Goal: Information Seeking & Learning: Learn about a topic

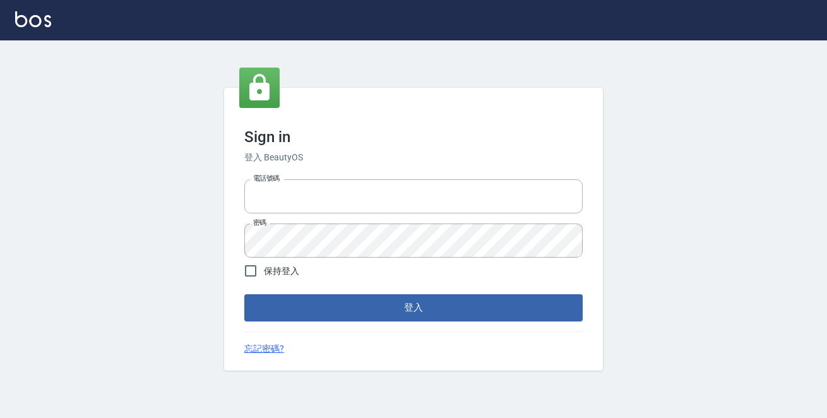
type input "0229470385"
click at [441, 321] on div "Sign in 登入 BeautyOS 電話號碼 [PHONE_NUMBER] 電話號碼 密碼 密碼 保持登入 登入 忘記密碼?" at bounding box center [413, 229] width 379 height 282
drag, startPoint x: 339, startPoint y: 274, endPoint x: 353, endPoint y: 283, distance: 17.0
click at [347, 290] on form "電話號碼 [PHONE_NUMBER] 電話號碼 密碼 密碼 保持登入 登入" at bounding box center [413, 247] width 338 height 146
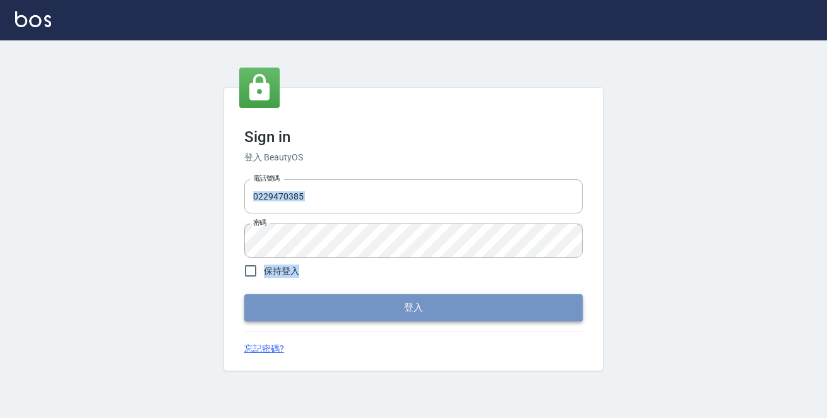
click at [488, 299] on button "登入" at bounding box center [413, 307] width 338 height 27
click at [488, 300] on form "電話號碼 [PHONE_NUMBER] 電話號碼 密碼 密碼 保持登入 登入" at bounding box center [413, 247] width 338 height 146
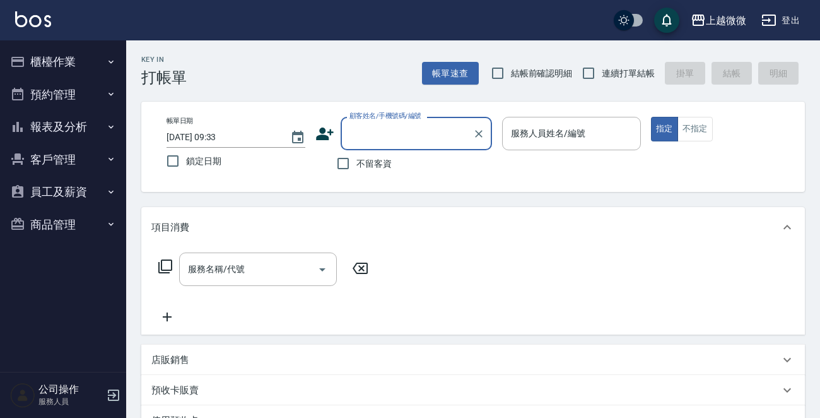
click at [49, 63] on button "櫃檯作業" at bounding box center [63, 61] width 116 height 33
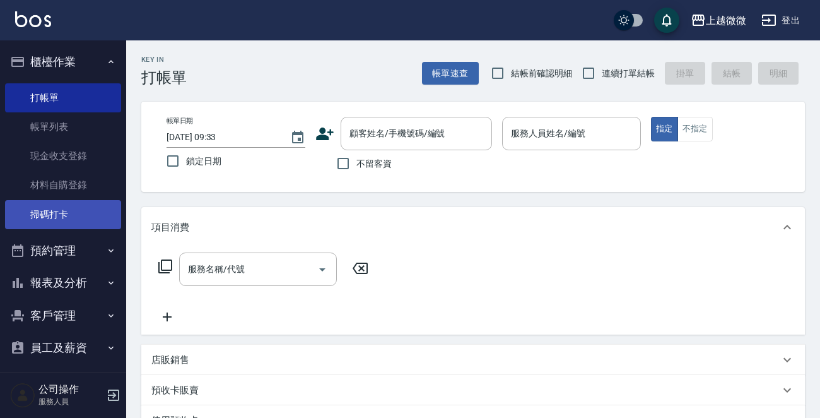
click at [59, 201] on link "掃碼打卡" at bounding box center [63, 214] width 116 height 29
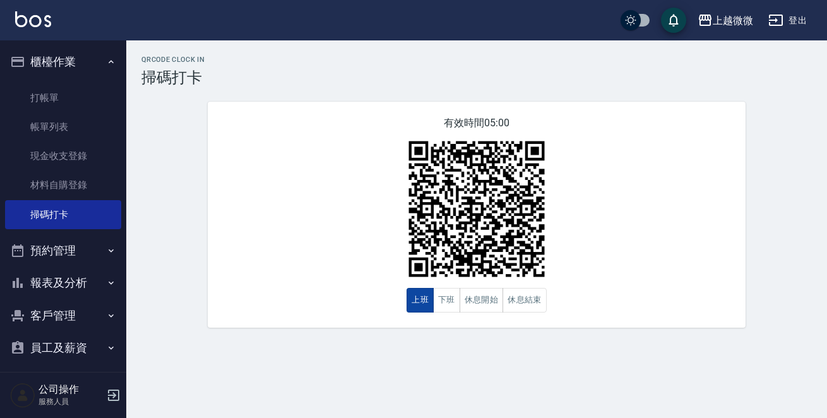
click at [421, 304] on button "上班" at bounding box center [419, 300] width 27 height 25
click at [413, 298] on button "上班" at bounding box center [419, 300] width 27 height 25
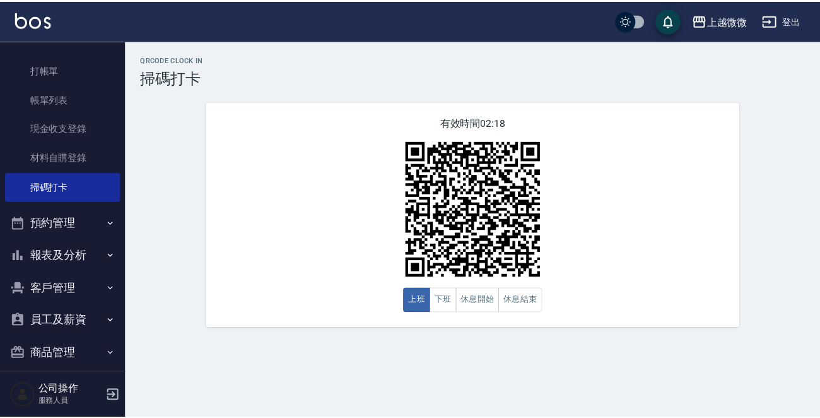
scroll to position [39, 0]
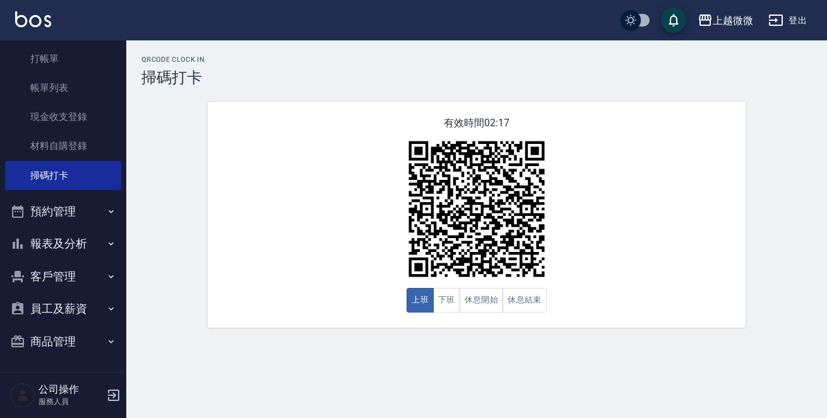
click at [83, 252] on button "報表及分析" at bounding box center [63, 243] width 116 height 33
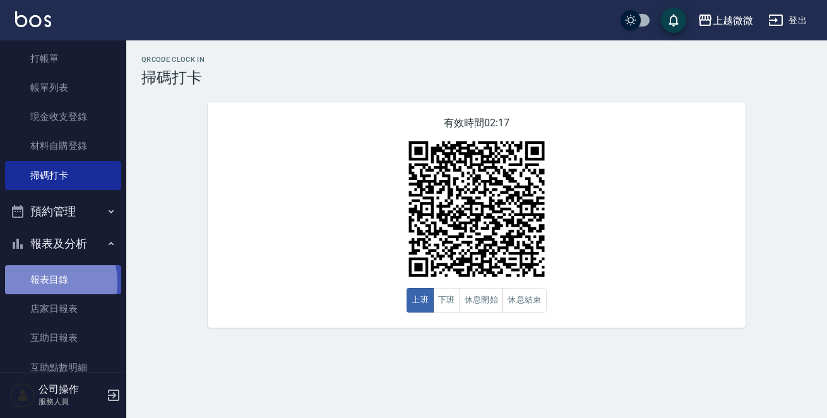
click at [37, 281] on link "報表目錄" at bounding box center [63, 279] width 116 height 29
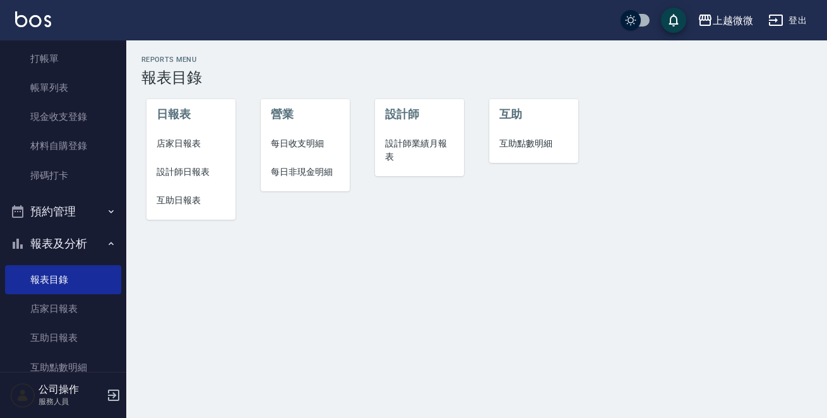
click at [184, 143] on span "店家日報表" at bounding box center [190, 143] width 69 height 13
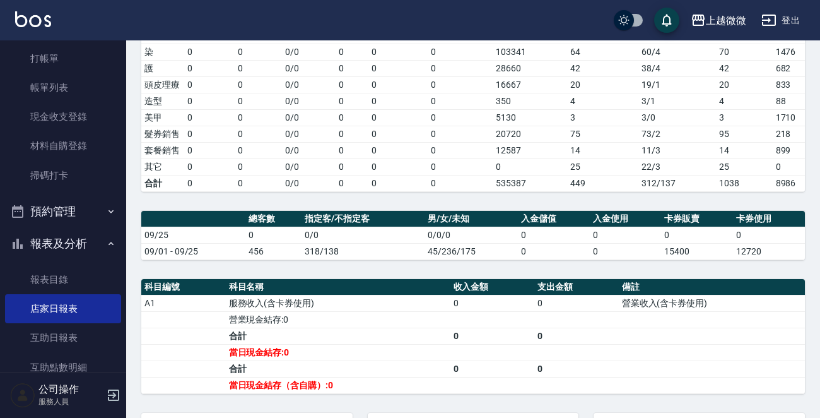
scroll to position [12, 0]
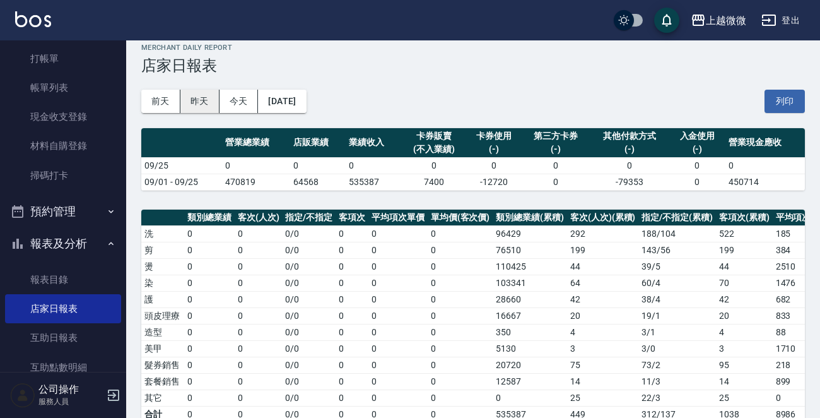
click at [200, 103] on button "昨天" at bounding box center [199, 101] width 39 height 23
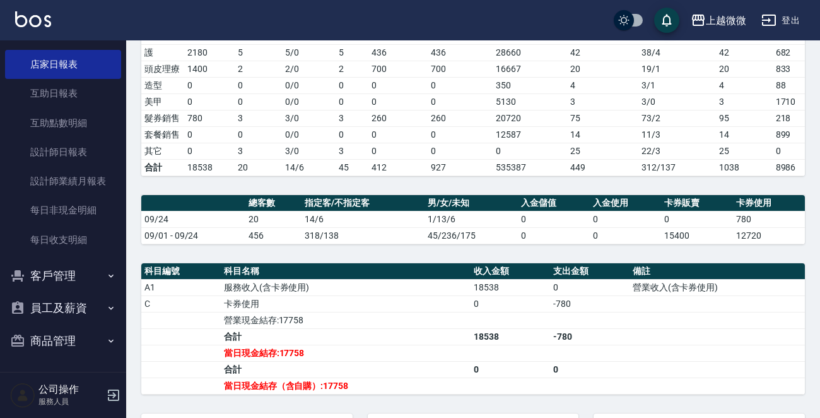
scroll to position [281, 0]
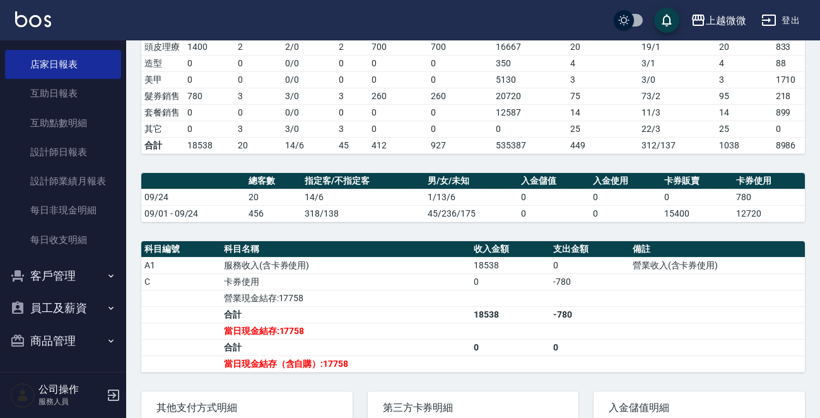
click at [78, 271] on button "客戶管理" at bounding box center [63, 275] width 116 height 33
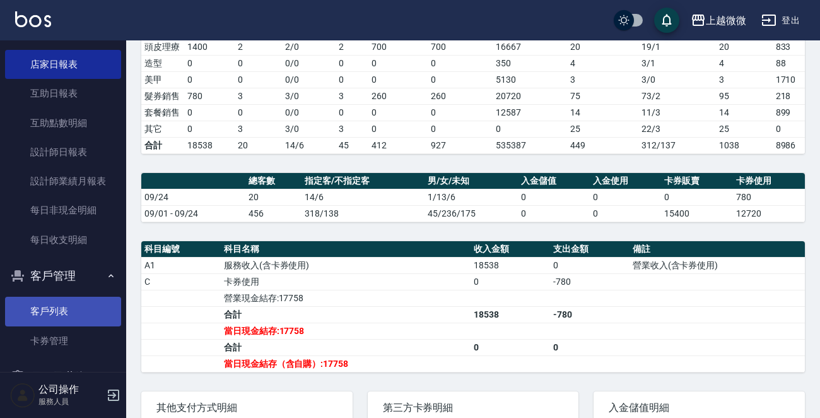
click at [50, 318] on link "客戶列表" at bounding box center [63, 311] width 116 height 29
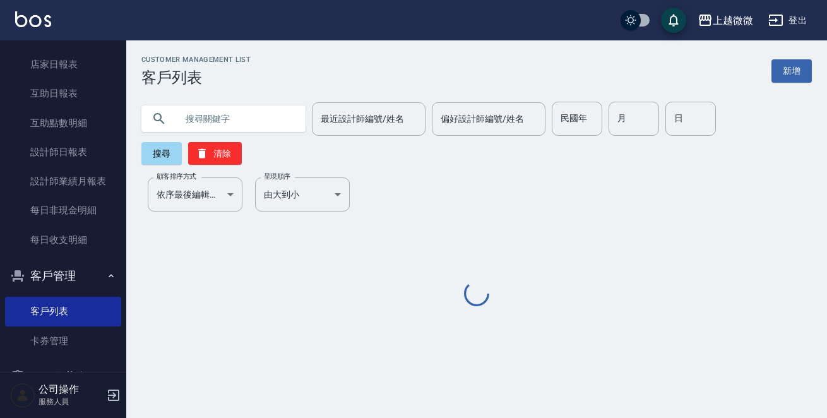
click at [252, 115] on input "text" at bounding box center [236, 119] width 119 height 34
paste input "0955903790"
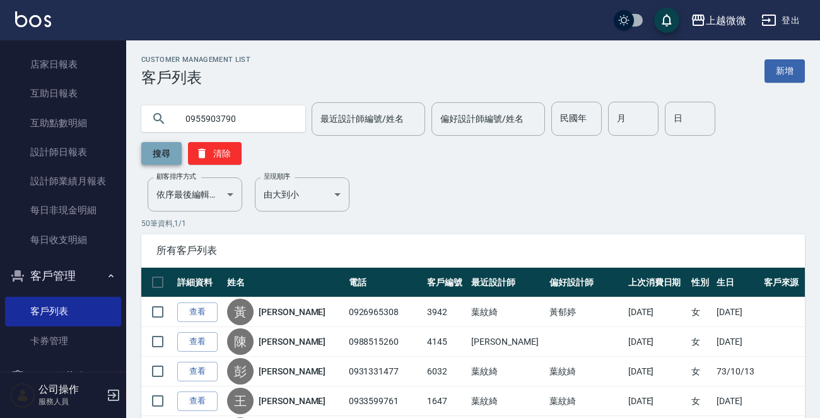
type input "0955903790"
click at [156, 152] on button "搜尋" at bounding box center [161, 153] width 40 height 23
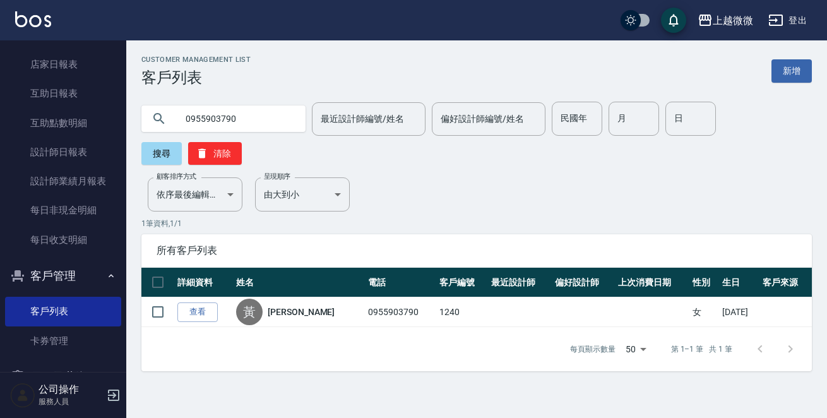
click at [42, 30] on div "上越微微 登出" at bounding box center [413, 20] width 827 height 40
click at [38, 21] on img at bounding box center [33, 19] width 36 height 16
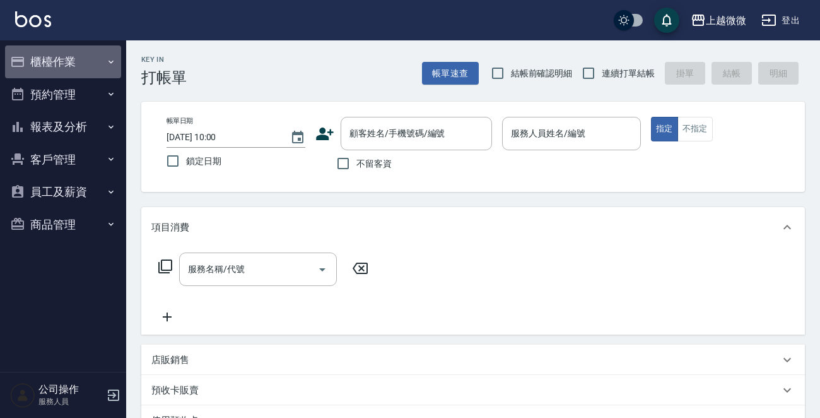
click at [88, 55] on button "櫃檯作業" at bounding box center [63, 61] width 116 height 33
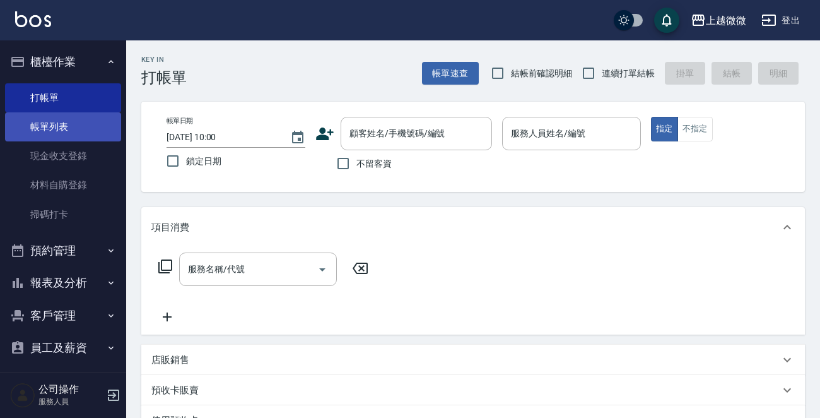
click at [80, 124] on link "帳單列表" at bounding box center [63, 126] width 116 height 29
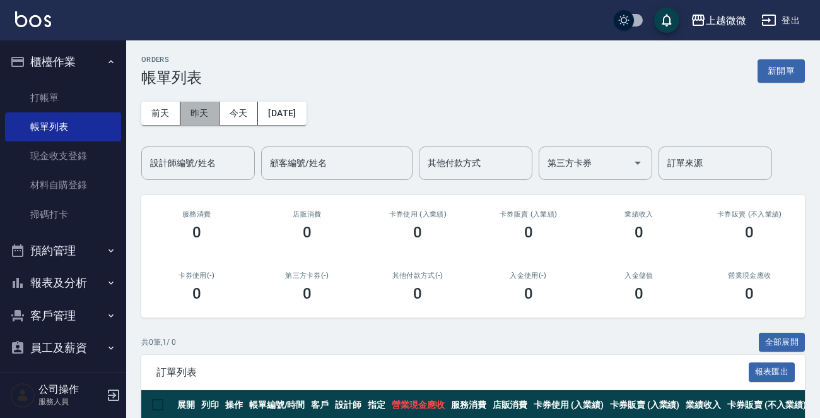
click at [201, 118] on button "昨天" at bounding box center [199, 113] width 39 height 23
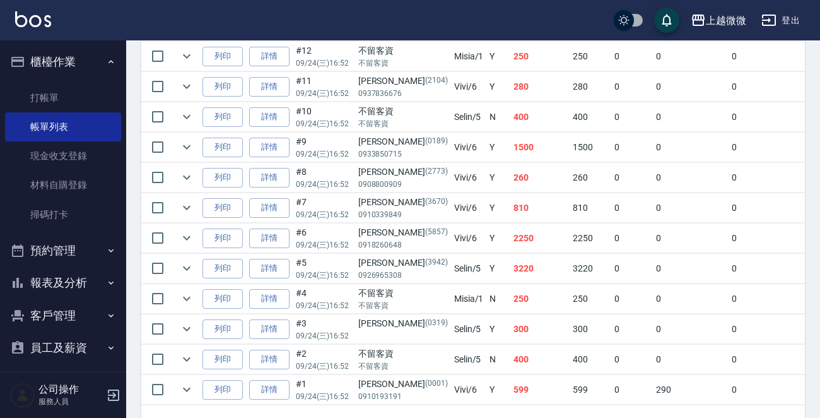
scroll to position [622, 0]
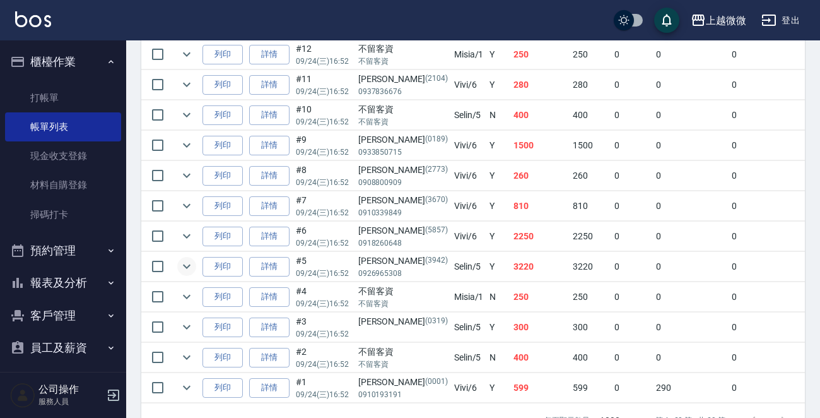
click at [187, 261] on icon "expand row" at bounding box center [186, 266] width 15 height 15
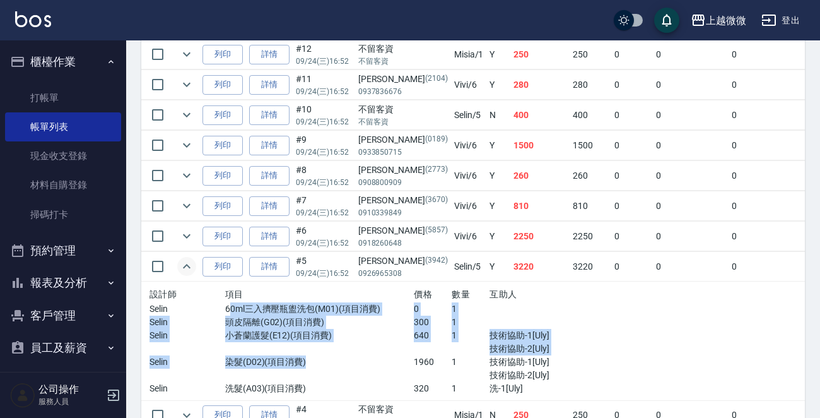
drag, startPoint x: 239, startPoint y: 309, endPoint x: 346, endPoint y: 374, distance: 125.2
click at [345, 374] on div "設計師 項目 價格 數量 互助人 Selin 60ml三入擠壓瓶盥洗包(M01)(項目消費) 0 1 Selin 頭皮隔離(G02)(項目消費) 300 1 …" at bounding box center [377, 340] width 454 height 109
click at [343, 329] on p "小蒼蘭護髮(E12)(項目消費)" at bounding box center [319, 335] width 189 height 13
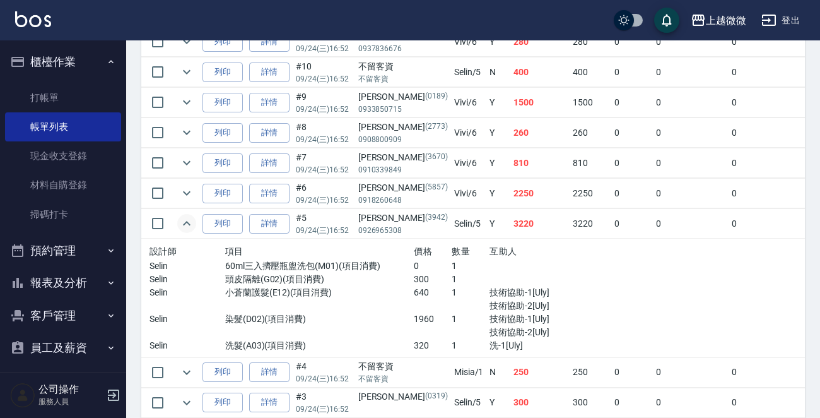
scroll to position [685, 0]
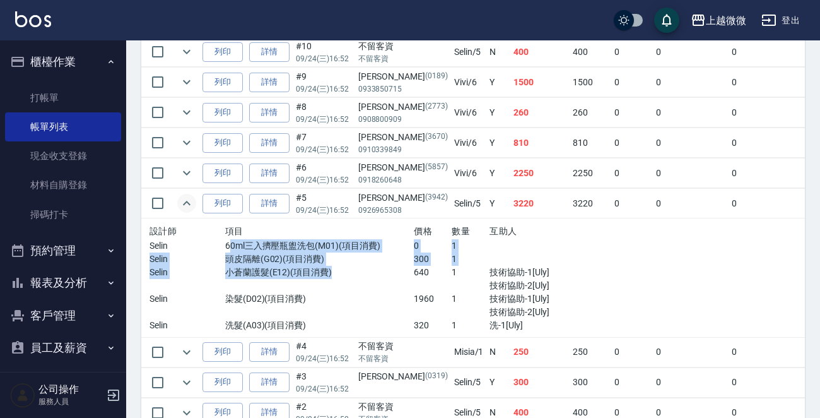
drag, startPoint x: 220, startPoint y: 244, endPoint x: 333, endPoint y: 271, distance: 115.4
click at [333, 271] on div "設計師 項目 價格 數量 互助人 Selin 60ml三入擠壓瓶盥洗包(M01)(項目消費) 0 1 Selin 頭皮隔離(G02)(項目消費) 300 1 …" at bounding box center [377, 277] width 454 height 109
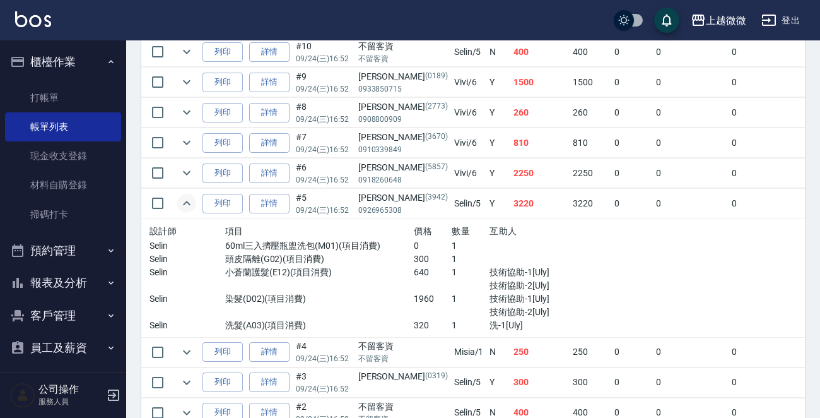
click at [273, 294] on p "染髮(D02)(項目消費)" at bounding box center [319, 298] width 189 height 13
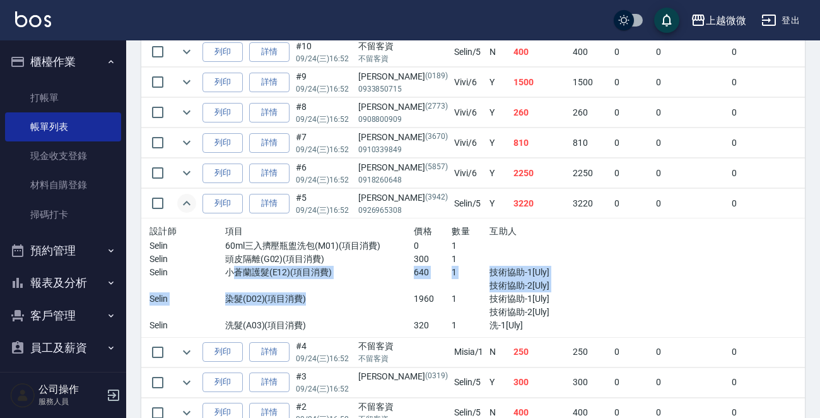
drag, startPoint x: 221, startPoint y: 268, endPoint x: 314, endPoint y: 313, distance: 103.3
click at [312, 310] on div "設計師 項目 價格 數量 互助人 Selin 60ml三入擠壓瓶盥洗包(M01)(項目消費) 0 1 Selin 頭皮隔離(G02)(項目消費) 300 1 …" at bounding box center [377, 277] width 454 height 109
click at [370, 302] on p "染髮(D02)(項目消費)" at bounding box center [319, 298] width 189 height 13
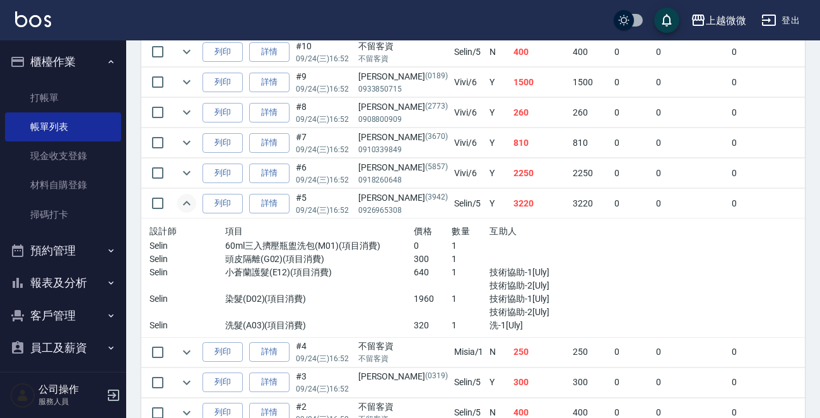
scroll to position [782, 0]
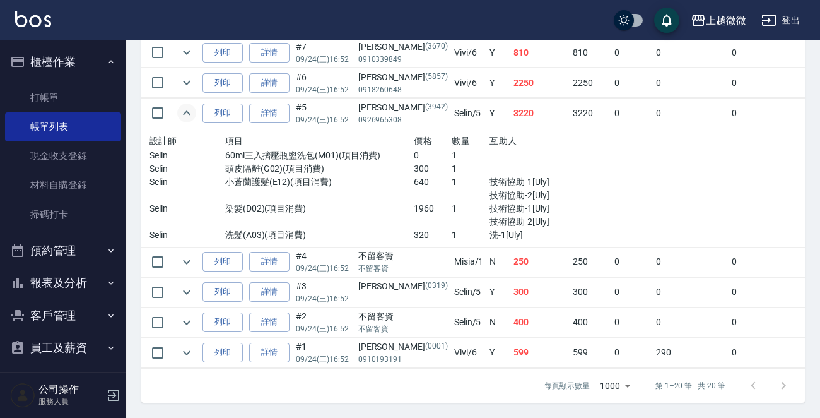
click at [88, 50] on button "櫃檯作業" at bounding box center [63, 61] width 116 height 33
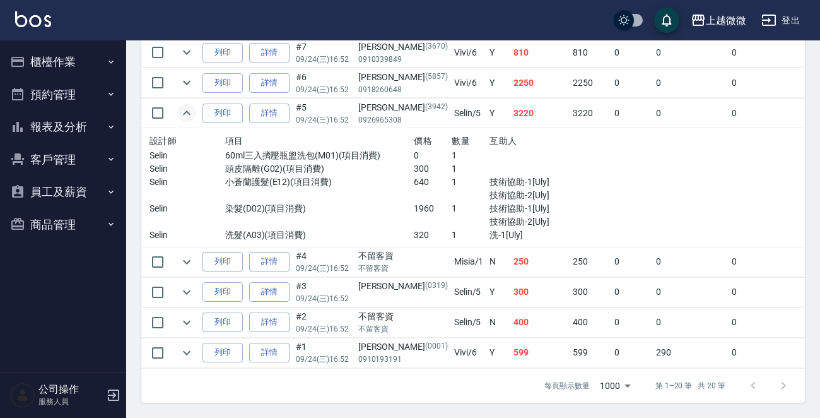
click at [69, 146] on button "客戶管理" at bounding box center [63, 159] width 116 height 33
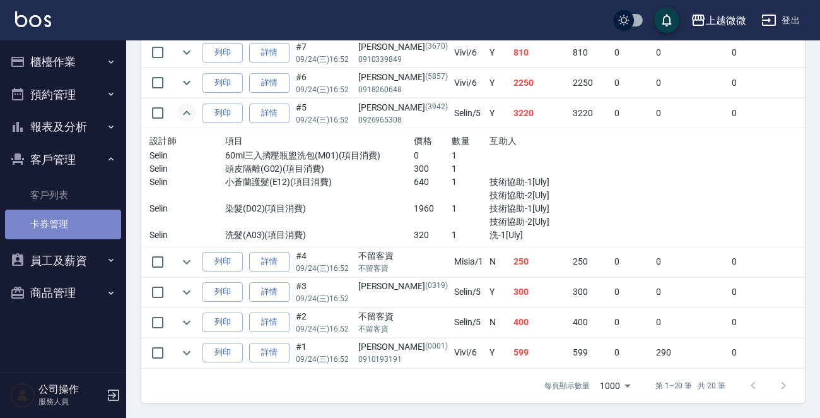
click at [53, 209] on link "卡券管理" at bounding box center [63, 223] width 116 height 29
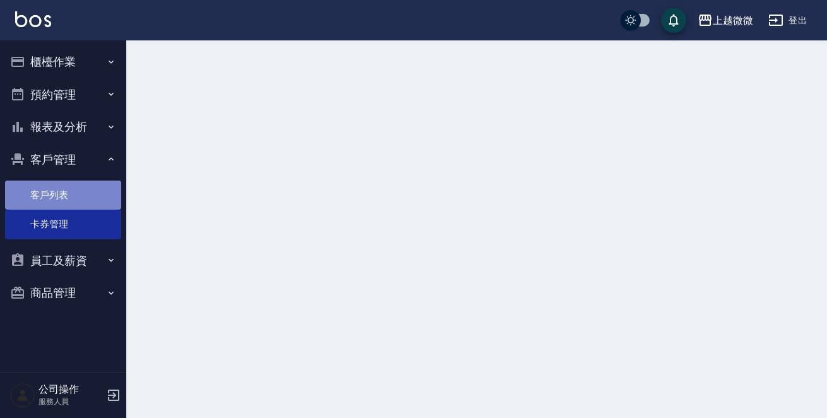
click at [61, 197] on link "客戶列表" at bounding box center [63, 194] width 116 height 29
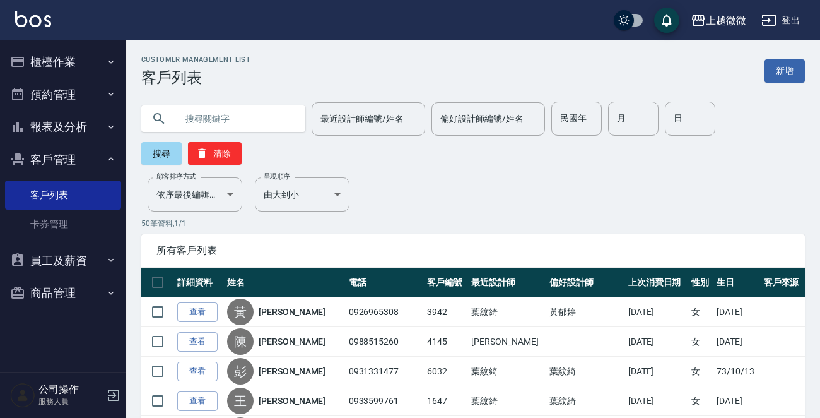
click at [245, 119] on input "text" at bounding box center [236, 119] width 119 height 34
type input "[PERSON_NAME]"
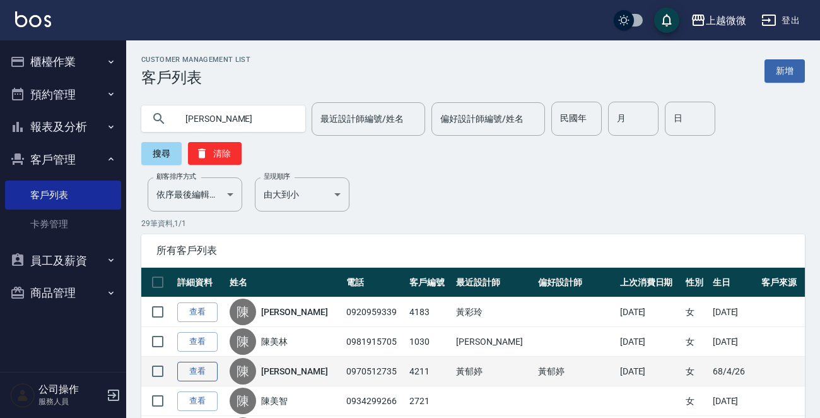
click at [208, 371] on link "查看" at bounding box center [197, 372] width 40 height 20
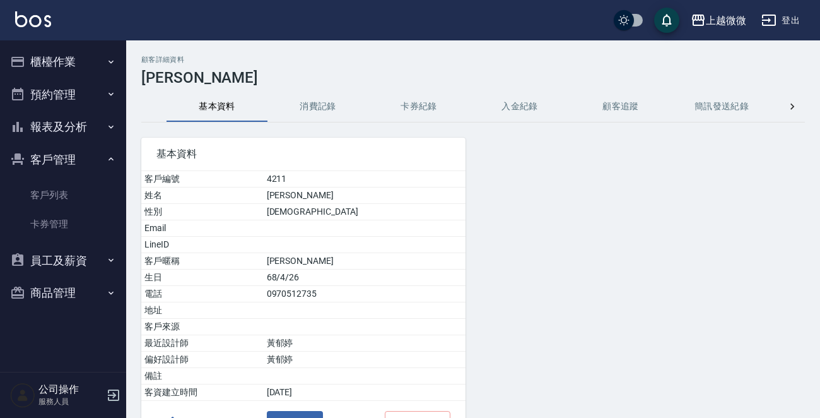
click at [322, 109] on button "消費記錄" at bounding box center [318, 106] width 101 height 30
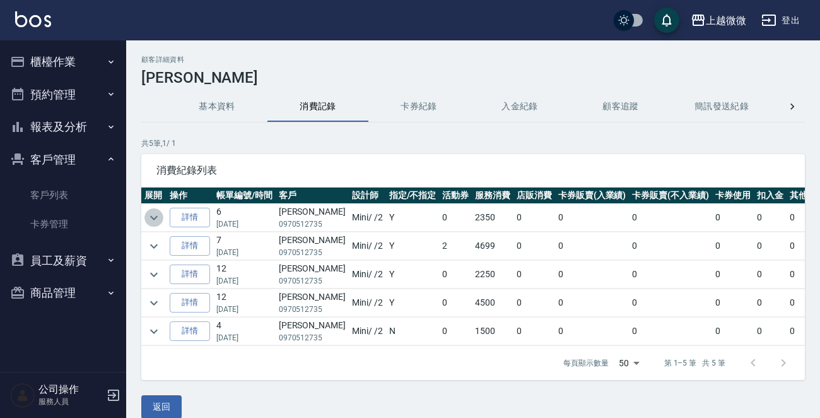
click at [148, 218] on icon "expand row" at bounding box center [153, 217] width 15 height 15
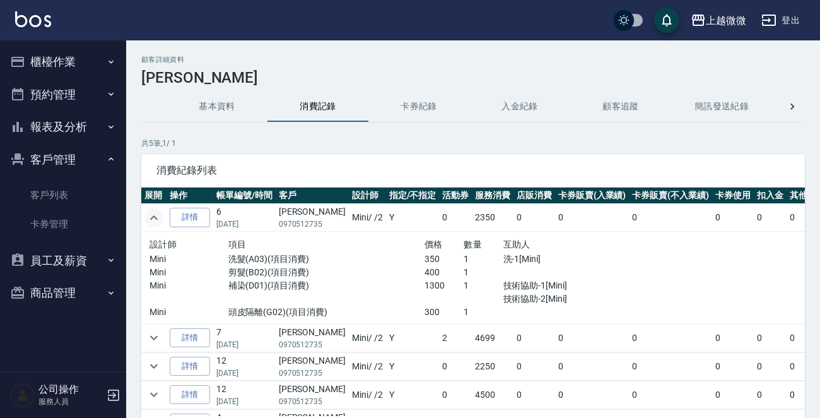
click at [148, 218] on icon "expand row" at bounding box center [153, 217] width 15 height 15
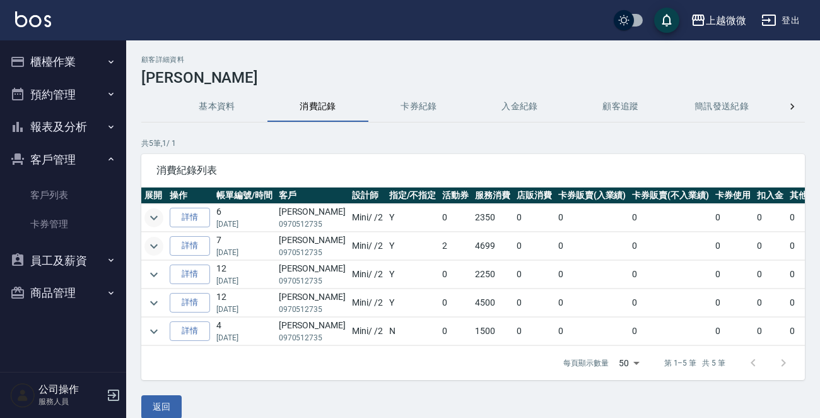
click at [153, 241] on icon "expand row" at bounding box center [153, 246] width 15 height 15
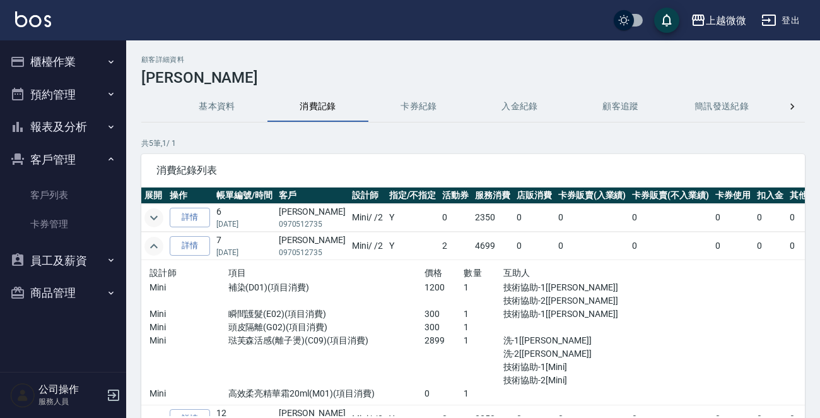
click at [153, 241] on icon "expand row" at bounding box center [153, 246] width 15 height 15
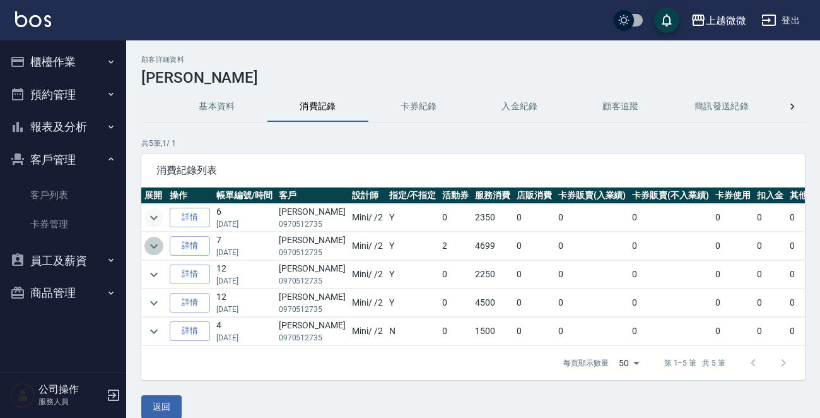
click at [156, 239] on icon "expand row" at bounding box center [153, 246] width 15 height 15
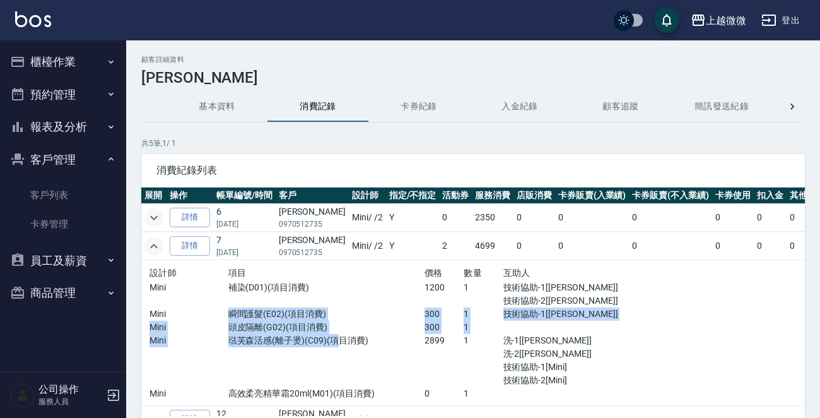
drag, startPoint x: 218, startPoint y: 313, endPoint x: 329, endPoint y: 341, distance: 114.5
click at [329, 341] on div "設計師 項目 價格 數量 互助人 Mini 補染(D01)(項目消費) 1200 1 技術協助-1[Joan] 技術協助-2[[PERSON_NAME]] M…" at bounding box center [385, 332] width 471 height 135
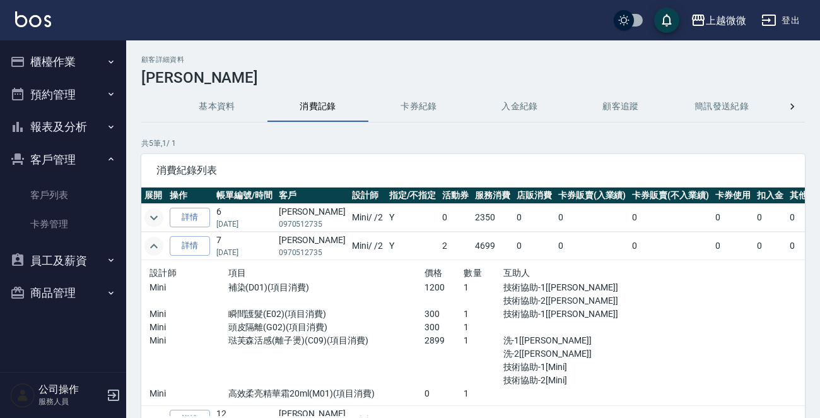
click at [366, 348] on div "琺芙森活感(離子燙)(C09)(項目消費)" at bounding box center [326, 360] width 196 height 53
click at [157, 215] on icon "expand row" at bounding box center [153, 217] width 15 height 15
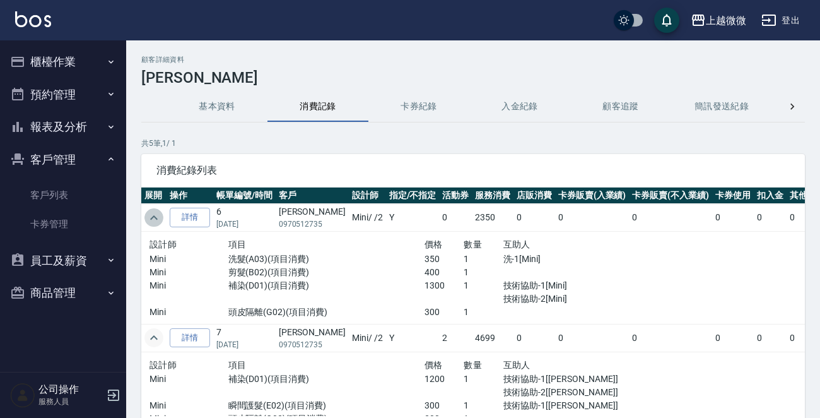
click at [156, 215] on icon "expand row" at bounding box center [153, 217] width 15 height 15
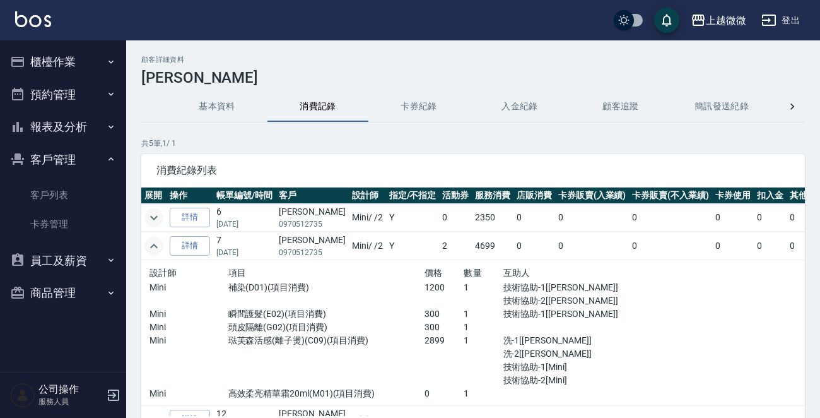
click at [157, 215] on icon "expand row" at bounding box center [154, 217] width 8 height 4
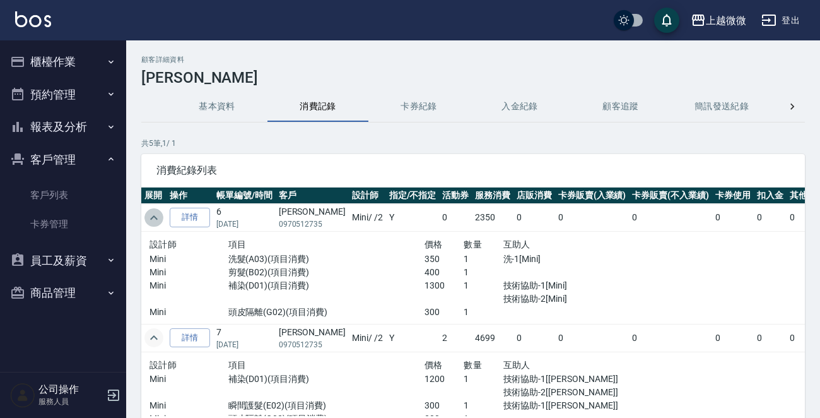
click at [157, 215] on icon "expand row" at bounding box center [153, 217] width 15 height 15
